Goal: Information Seeking & Learning: Learn about a topic

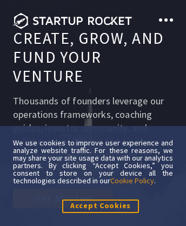
scroll to position [5914, 0]
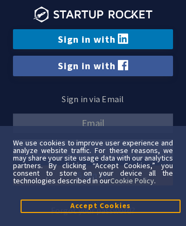
scroll to position [12, 0]
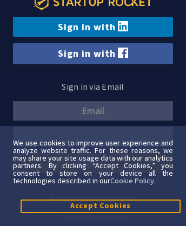
click at [93, 8] on icon at bounding box center [93, 2] width 119 height 16
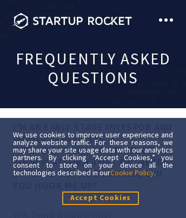
scroll to position [6549, 0]
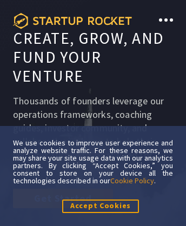
click at [73, 21] on icon at bounding box center [72, 21] width 119 height 16
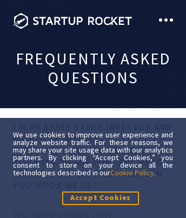
scroll to position [4784, 0]
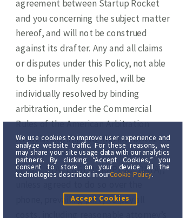
scroll to position [13, 0]
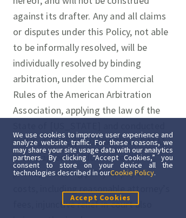
click at [133, 172] on link "Cookie Policy" at bounding box center [133, 173] width 44 height 10
